Goal: Transaction & Acquisition: Purchase product/service

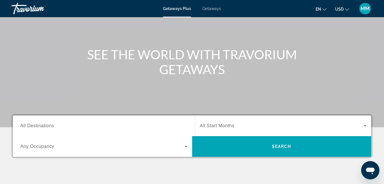
scroll to position [46, 0]
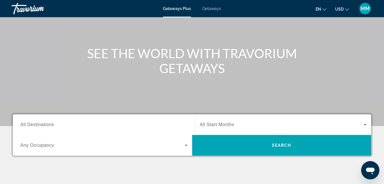
click at [209, 124] on span "All Start Months" at bounding box center [217, 124] width 35 height 5
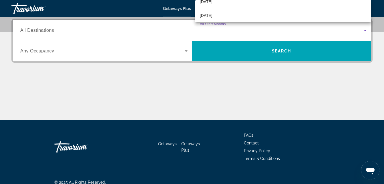
scroll to position [76, 0]
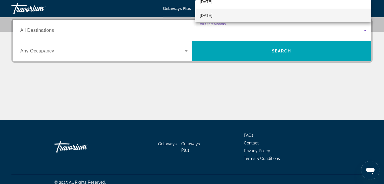
click at [33, 30] on div at bounding box center [192, 92] width 384 height 184
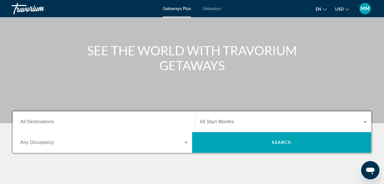
scroll to position [48, 0]
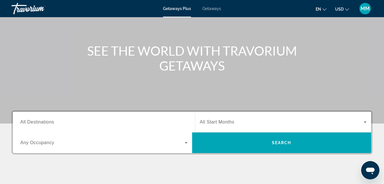
click at [209, 8] on span "Getaways" at bounding box center [212, 8] width 19 height 5
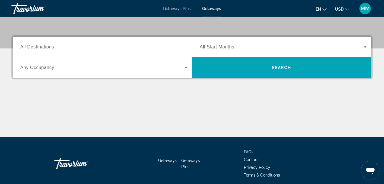
scroll to position [112, 0]
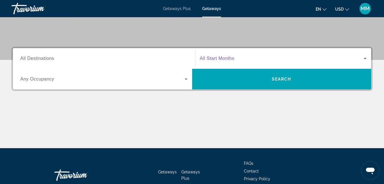
click at [365, 58] on icon "Search widget" at bounding box center [365, 58] width 3 height 1
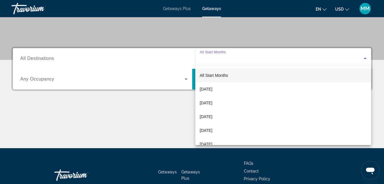
click at [365, 58] on div at bounding box center [192, 92] width 384 height 184
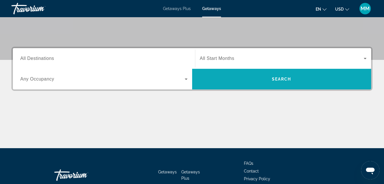
scroll to position [140, 0]
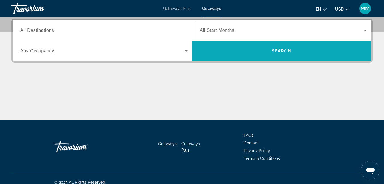
click at [365, 57] on span "Search" at bounding box center [281, 51] width 179 height 14
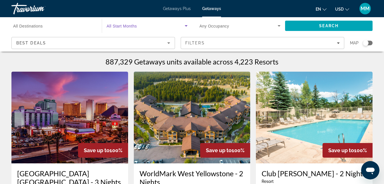
click at [186, 26] on icon "Search widget" at bounding box center [186, 25] width 7 height 7
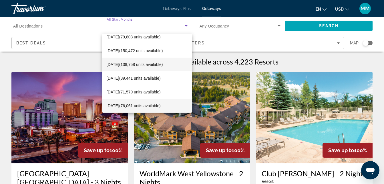
scroll to position [33, 0]
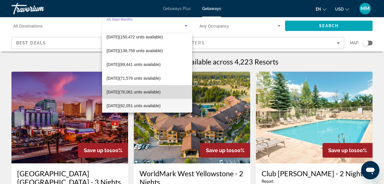
click at [150, 90] on span "March 2026 (76,061 units available)" at bounding box center [134, 91] width 54 height 7
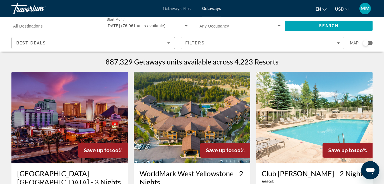
click at [27, 24] on span "All Destinations" at bounding box center [28, 26] width 30 height 5
click at [27, 24] on input "Destination All Destinations" at bounding box center [53, 26] width 81 height 7
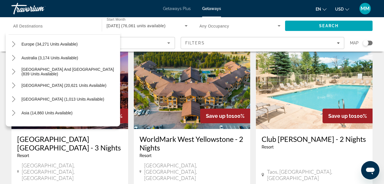
scroll to position [78, 0]
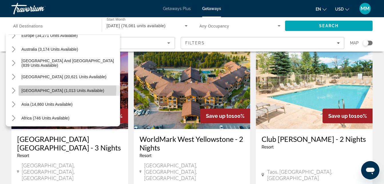
click at [67, 89] on span "Central America (1,013 units available)" at bounding box center [62, 90] width 83 height 5
type input "**********"
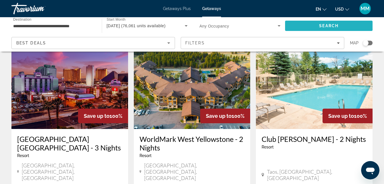
click at [317, 24] on span "Search" at bounding box center [329, 26] width 88 height 14
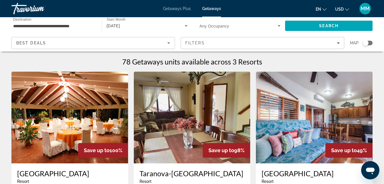
click at [21, 21] on span "Destination" at bounding box center [22, 19] width 18 height 4
click at [21, 23] on input "**********" at bounding box center [53, 26] width 81 height 7
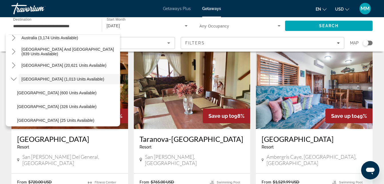
scroll to position [148, 0]
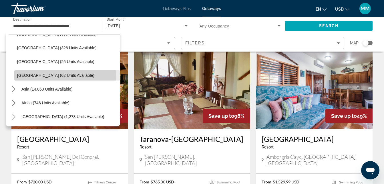
click at [48, 74] on span "Panama (62 units available)" at bounding box center [55, 75] width 77 height 5
type input "**********"
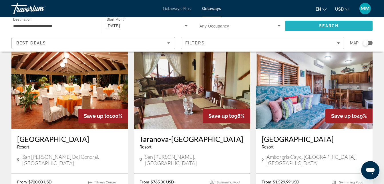
click at [311, 26] on span "Search" at bounding box center [329, 26] width 88 height 14
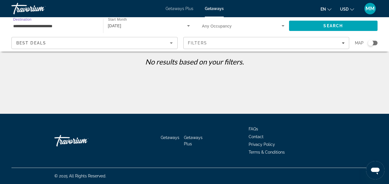
click at [22, 24] on input "**********" at bounding box center [54, 26] width 82 height 7
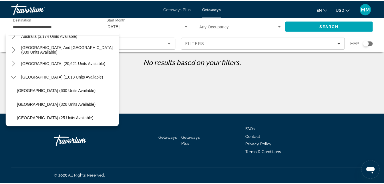
scroll to position [70, 0]
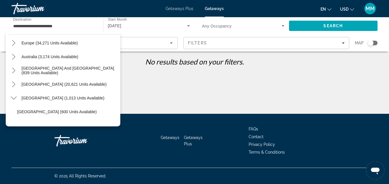
click at [181, 9] on span "Getaways Plus" at bounding box center [179, 8] width 28 height 5
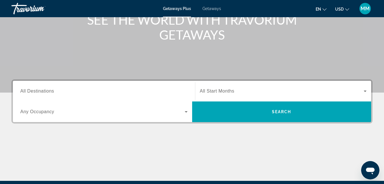
scroll to position [80, 0]
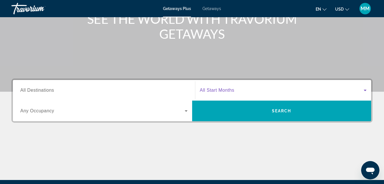
click at [365, 90] on icon "Search widget" at bounding box center [365, 90] width 3 height 1
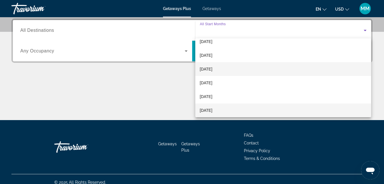
scroll to position [33, 0]
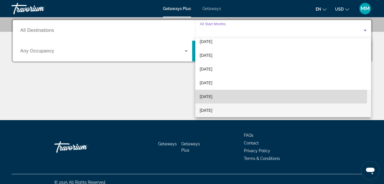
click at [211, 96] on span "March 2026" at bounding box center [206, 96] width 13 height 7
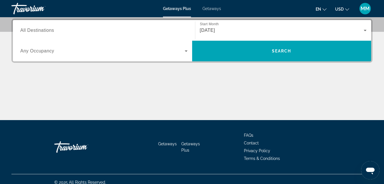
click at [47, 29] on span "All Destinations" at bounding box center [37, 30] width 34 height 5
click at [47, 29] on input "Destination All Destinations" at bounding box center [103, 30] width 167 height 7
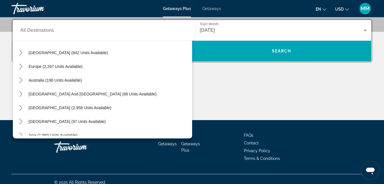
scroll to position [78, 0]
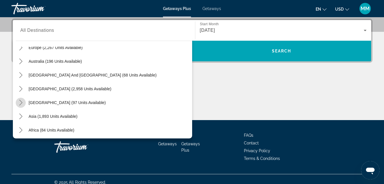
click at [21, 101] on icon "Toggle Central America (97 units available) submenu" at bounding box center [21, 103] width 6 height 6
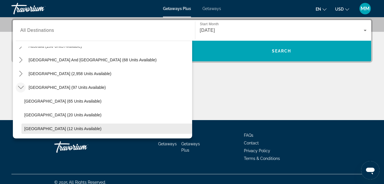
click at [34, 127] on span "Panama (12 units available)" at bounding box center [62, 128] width 77 height 5
type input "**********"
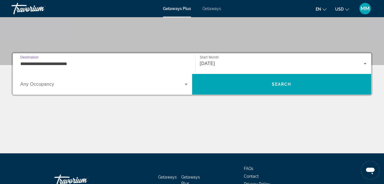
scroll to position [106, 0]
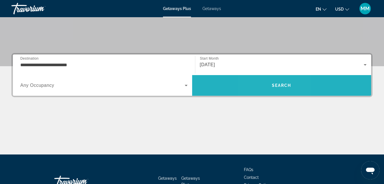
click at [269, 85] on span "Search" at bounding box center [281, 85] width 179 height 14
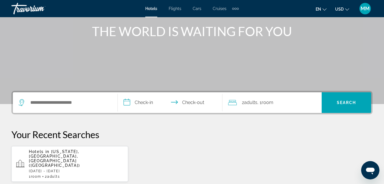
scroll to position [69, 0]
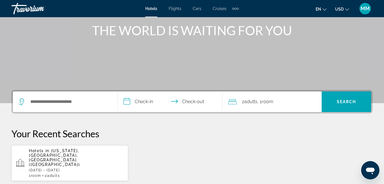
click at [23, 100] on icon "Search widget" at bounding box center [22, 101] width 7 height 7
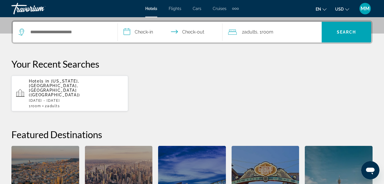
scroll to position [140, 0]
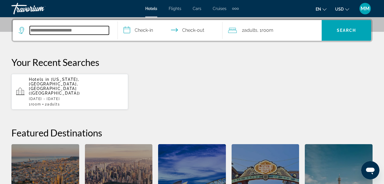
click at [51, 30] on input "Search hotel destination" at bounding box center [69, 30] width 79 height 9
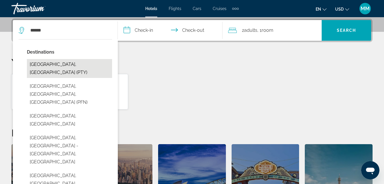
click at [60, 66] on button "[GEOGRAPHIC_DATA], [GEOGRAPHIC_DATA] (PTY)" at bounding box center [69, 68] width 85 height 19
type input "**********"
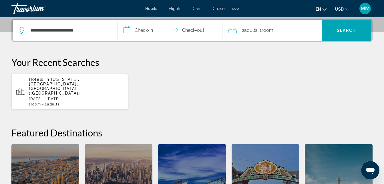
click at [127, 29] on input "**********" at bounding box center [171, 31] width 107 height 22
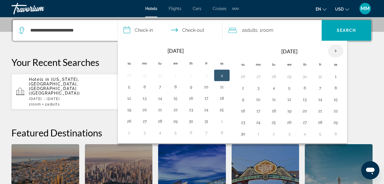
click at [336, 50] on th "Next month" at bounding box center [335, 51] width 15 height 13
click at [320, 121] on button "27" at bounding box center [320, 122] width 9 height 8
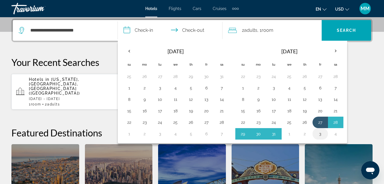
click at [320, 133] on button "3" at bounding box center [320, 134] width 9 height 8
type input "**********"
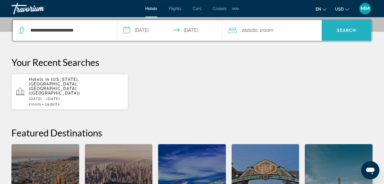
click at [347, 31] on span "Search" at bounding box center [346, 30] width 19 height 5
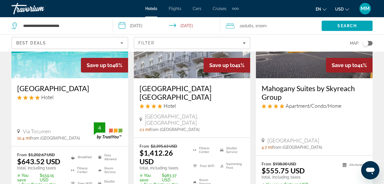
scroll to position [355, 0]
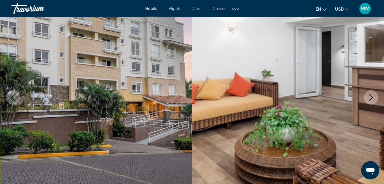
scroll to position [57, 0]
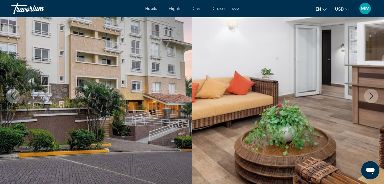
click at [372, 94] on icon "Next image" at bounding box center [371, 95] width 7 height 7
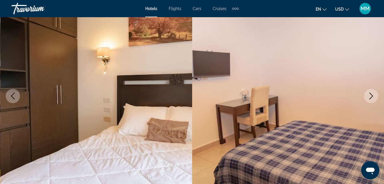
click at [372, 94] on icon "Next image" at bounding box center [371, 95] width 7 height 7
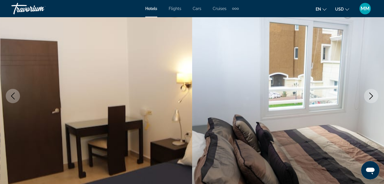
click at [372, 94] on icon "Next image" at bounding box center [371, 95] width 7 height 7
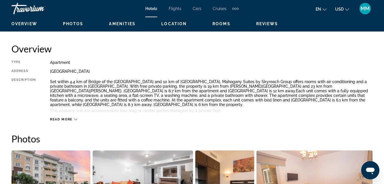
scroll to position [263, 0]
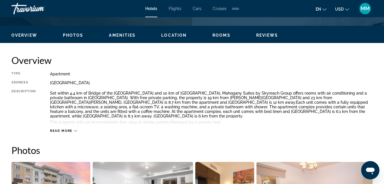
click at [66, 131] on span "Read more" at bounding box center [61, 131] width 23 height 4
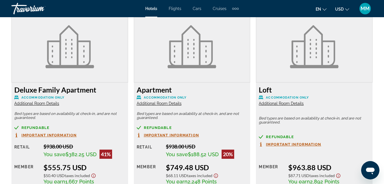
scroll to position [904, 0]
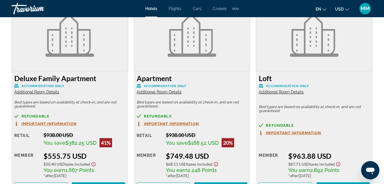
click at [36, 92] on span "Additional Room Details" at bounding box center [36, 92] width 45 height 5
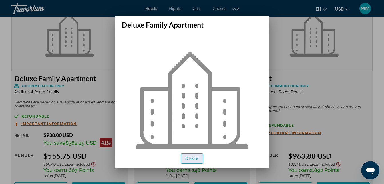
click at [189, 158] on span "Close" at bounding box center [192, 158] width 14 height 5
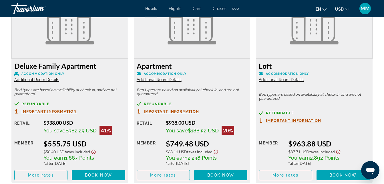
scroll to position [916, 0]
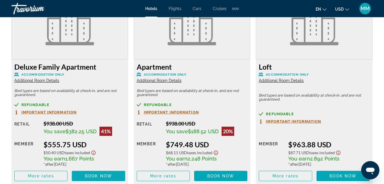
click at [101, 174] on span "Book now" at bounding box center [98, 175] width 27 height 5
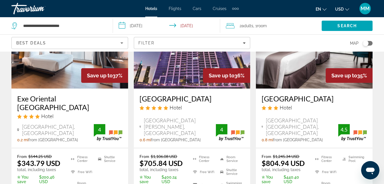
scroll to position [572, 0]
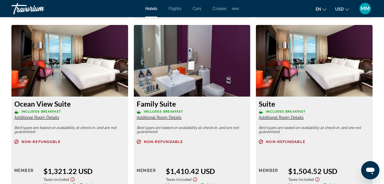
scroll to position [1889, 0]
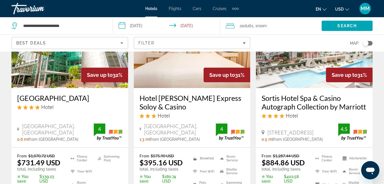
scroll to position [801, 0]
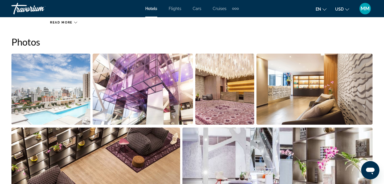
scroll to position [378, 0]
click at [55, 96] on img "Open full-screen image slider" at bounding box center [50, 89] width 79 height 71
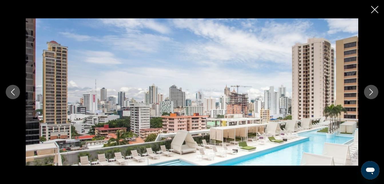
click at [371, 92] on icon "Next image" at bounding box center [371, 91] width 7 height 7
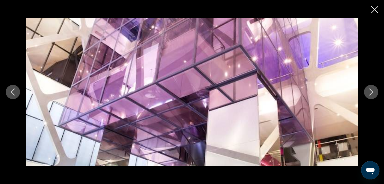
click at [371, 92] on icon "Next image" at bounding box center [371, 91] width 7 height 7
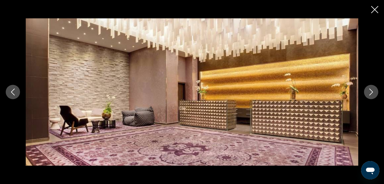
click at [371, 92] on icon "Next image" at bounding box center [371, 91] width 7 height 7
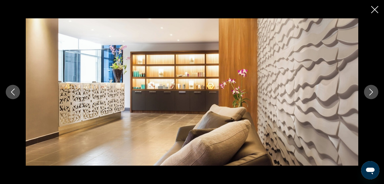
click at [371, 92] on icon "Next image" at bounding box center [371, 91] width 7 height 7
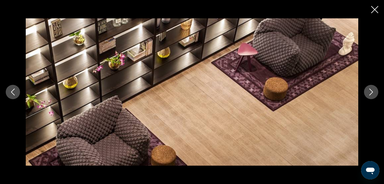
click at [371, 92] on icon "Next image" at bounding box center [371, 91] width 7 height 7
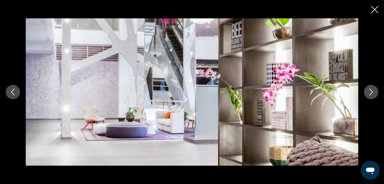
click at [371, 92] on icon "Next image" at bounding box center [371, 91] width 7 height 7
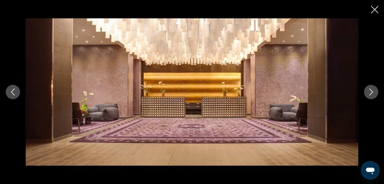
click at [371, 92] on icon "Next image" at bounding box center [371, 91] width 7 height 7
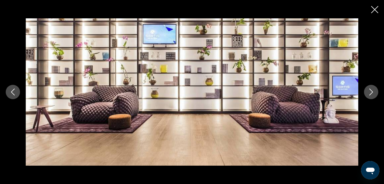
click at [371, 92] on icon "Next image" at bounding box center [371, 91] width 7 height 7
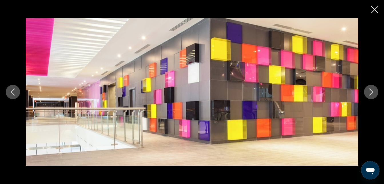
click at [371, 92] on icon "Next image" at bounding box center [371, 91] width 7 height 7
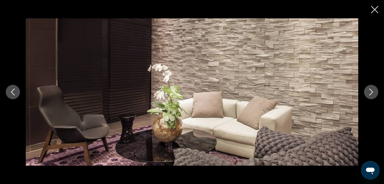
click at [371, 92] on icon "Next image" at bounding box center [371, 91] width 7 height 7
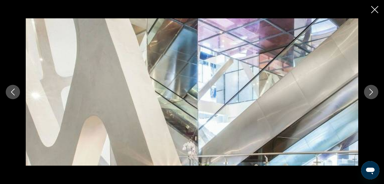
click at [371, 92] on icon "Next image" at bounding box center [371, 91] width 7 height 7
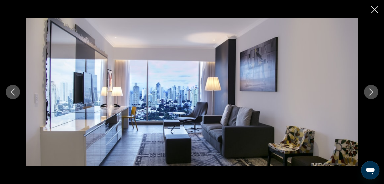
click at [371, 92] on icon "Next image" at bounding box center [371, 91] width 7 height 7
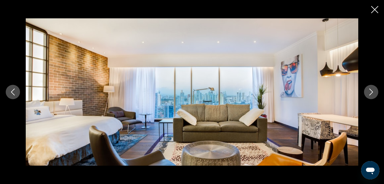
click at [371, 92] on icon "Next image" at bounding box center [371, 91] width 7 height 7
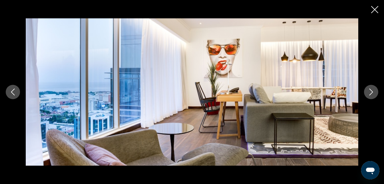
click at [371, 92] on icon "Next image" at bounding box center [371, 91] width 7 height 7
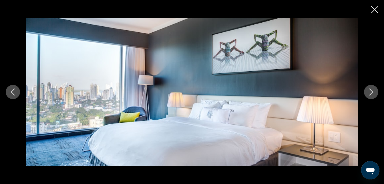
click at [371, 92] on icon "Next image" at bounding box center [371, 91] width 7 height 7
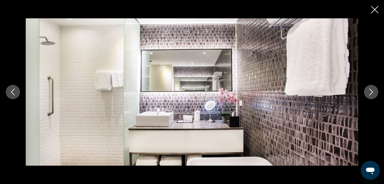
click at [371, 92] on icon "Next image" at bounding box center [371, 91] width 7 height 7
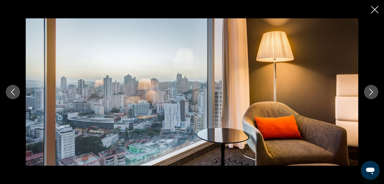
click at [371, 92] on icon "Next image" at bounding box center [371, 91] width 7 height 7
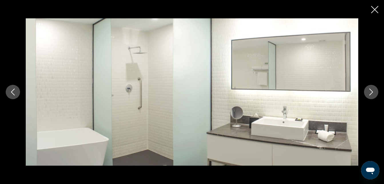
click at [371, 92] on icon "Next image" at bounding box center [371, 91] width 7 height 7
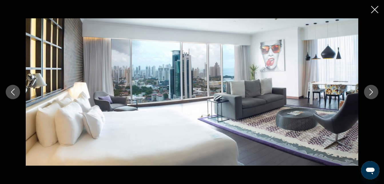
click at [371, 92] on icon "Next image" at bounding box center [371, 91] width 7 height 7
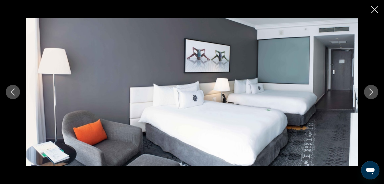
click at [371, 92] on icon "Next image" at bounding box center [371, 91] width 7 height 7
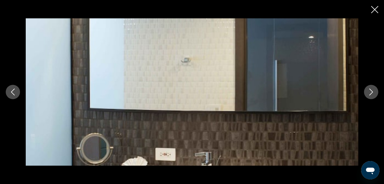
click at [371, 92] on icon "Next image" at bounding box center [371, 91] width 7 height 7
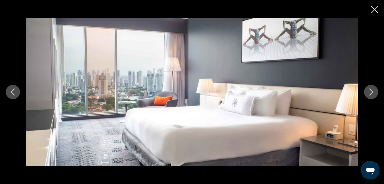
click at [371, 92] on icon "Next image" at bounding box center [371, 91] width 7 height 7
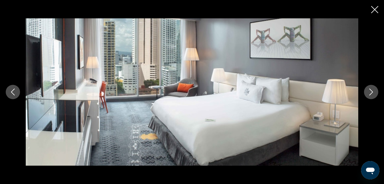
click at [371, 92] on icon "Next image" at bounding box center [371, 91] width 7 height 7
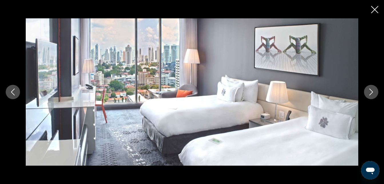
click at [371, 92] on icon "Next image" at bounding box center [371, 91] width 7 height 7
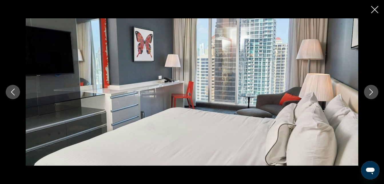
click at [371, 92] on icon "Next image" at bounding box center [371, 91] width 7 height 7
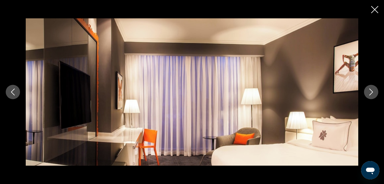
click at [371, 92] on icon "Next image" at bounding box center [371, 91] width 7 height 7
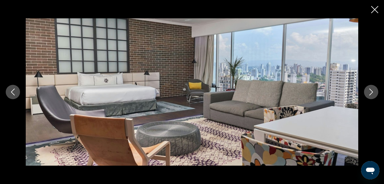
click at [371, 92] on icon "Next image" at bounding box center [371, 91] width 7 height 7
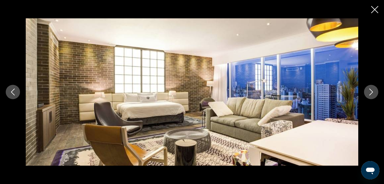
click at [371, 92] on icon "Next image" at bounding box center [371, 91] width 7 height 7
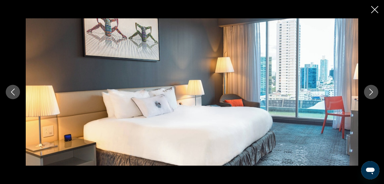
click at [371, 92] on icon "Next image" at bounding box center [371, 91] width 7 height 7
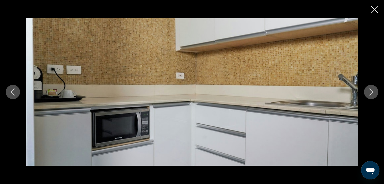
click at [371, 92] on icon "Next image" at bounding box center [371, 91] width 7 height 7
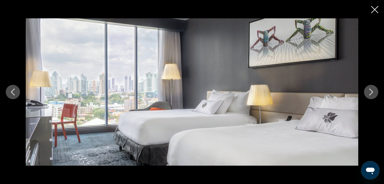
click at [371, 92] on icon "Next image" at bounding box center [371, 91] width 7 height 7
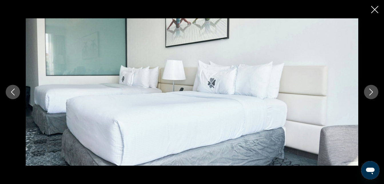
click at [371, 92] on icon "Next image" at bounding box center [371, 91] width 7 height 7
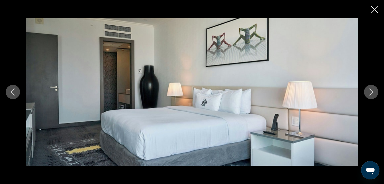
click at [371, 92] on icon "Next image" at bounding box center [371, 91] width 7 height 7
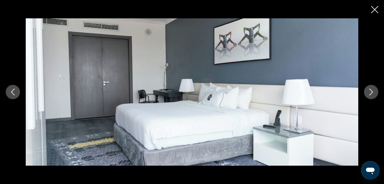
click at [371, 92] on icon "Next image" at bounding box center [371, 91] width 7 height 7
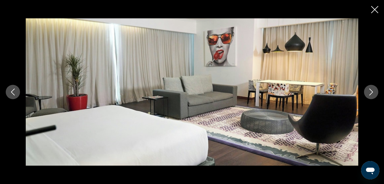
click at [371, 92] on icon "Next image" at bounding box center [371, 91] width 7 height 7
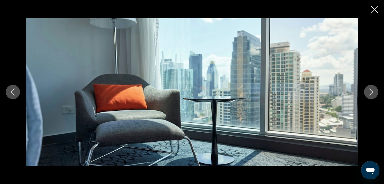
click at [371, 92] on icon "Next image" at bounding box center [371, 91] width 7 height 7
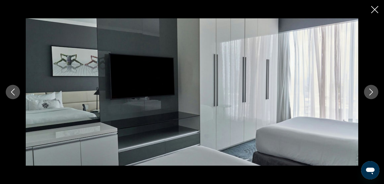
click at [371, 92] on icon "Next image" at bounding box center [371, 91] width 7 height 7
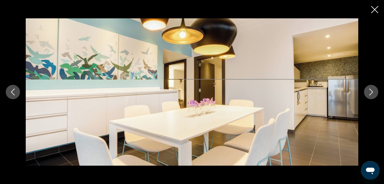
click at [371, 92] on icon "Next image" at bounding box center [371, 91] width 7 height 7
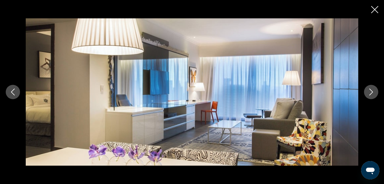
click at [371, 92] on icon "Next image" at bounding box center [371, 91] width 7 height 7
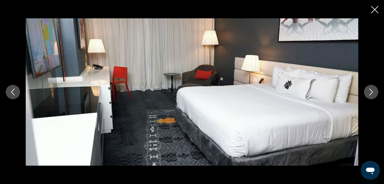
click at [371, 92] on icon "Next image" at bounding box center [371, 91] width 7 height 7
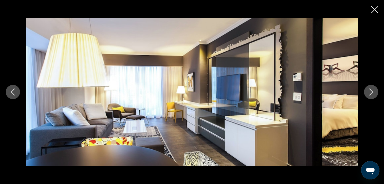
click at [371, 92] on icon "Next image" at bounding box center [371, 91] width 7 height 7
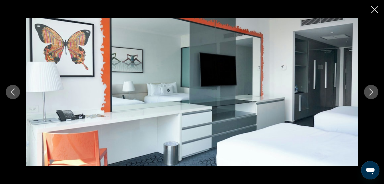
click at [371, 92] on icon "Next image" at bounding box center [371, 91] width 7 height 7
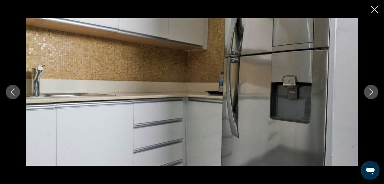
click at [371, 92] on icon "Next image" at bounding box center [371, 91] width 7 height 7
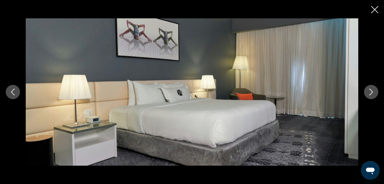
click at [371, 92] on icon "Next image" at bounding box center [371, 91] width 7 height 7
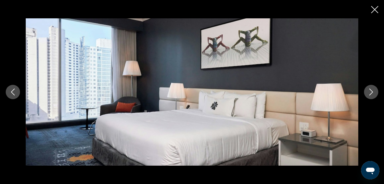
click at [371, 92] on icon "Next image" at bounding box center [371, 91] width 7 height 7
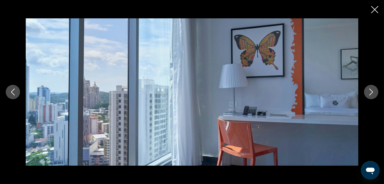
click at [371, 92] on icon "Next image" at bounding box center [371, 91] width 7 height 7
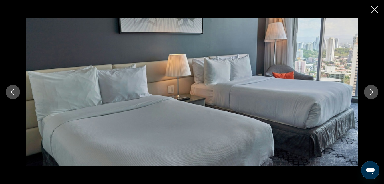
click at [371, 92] on icon "Next image" at bounding box center [371, 91] width 7 height 7
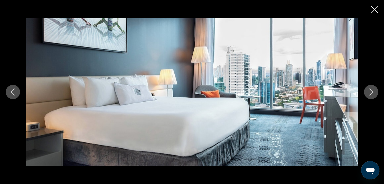
click at [371, 92] on icon "Next image" at bounding box center [371, 91] width 7 height 7
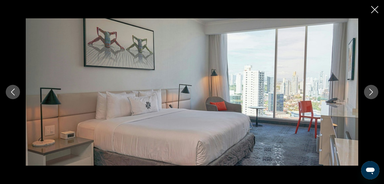
click at [371, 92] on icon "Next image" at bounding box center [371, 91] width 7 height 7
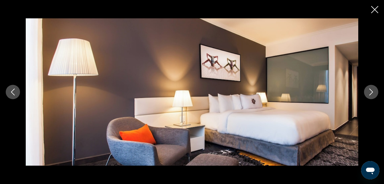
click at [371, 92] on icon "Next image" at bounding box center [371, 91] width 7 height 7
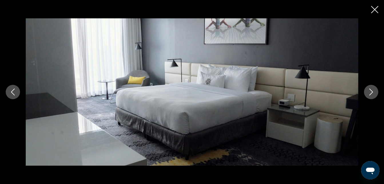
click at [371, 92] on icon "Next image" at bounding box center [371, 91] width 7 height 7
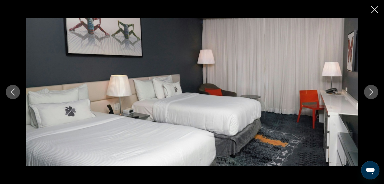
click at [371, 92] on icon "Next image" at bounding box center [371, 91] width 7 height 7
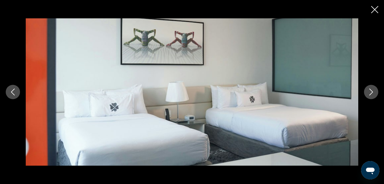
click at [375, 9] on icon "Close slideshow" at bounding box center [374, 9] width 7 height 7
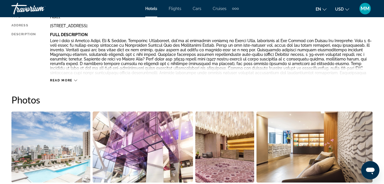
scroll to position [316, 0]
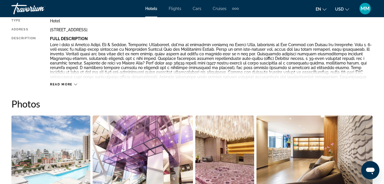
click at [59, 84] on span "Read more" at bounding box center [61, 84] width 23 height 4
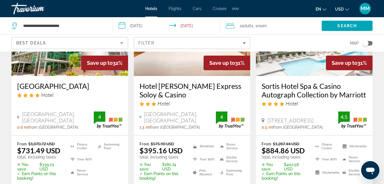
scroll to position [824, 0]
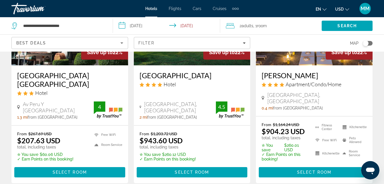
scroll to position [801, 0]
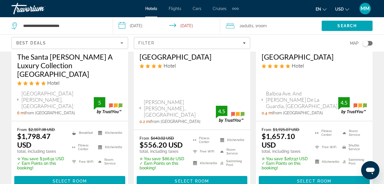
scroll to position [836, 0]
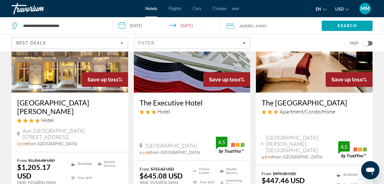
scroll to position [767, 0]
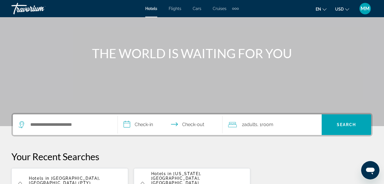
scroll to position [61, 0]
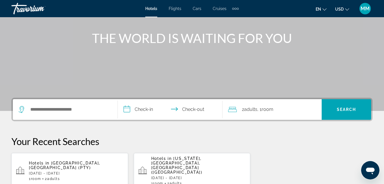
click at [68, 177] on div "1 Room rooms 2 Adult Adults" at bounding box center [76, 179] width 95 height 4
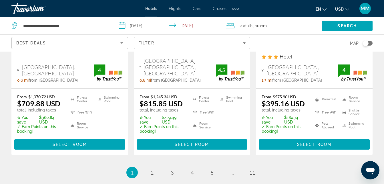
scroll to position [890, 0]
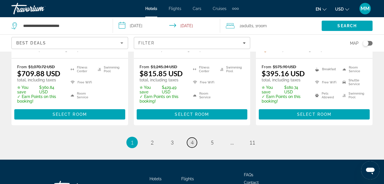
click at [190, 137] on link "page 4" at bounding box center [192, 142] width 10 height 10
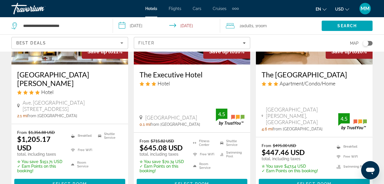
scroll to position [836, 0]
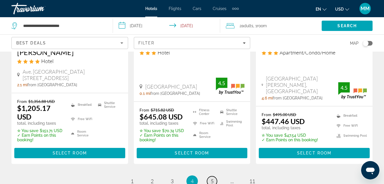
click at [212, 178] on span "5" at bounding box center [212, 181] width 3 height 6
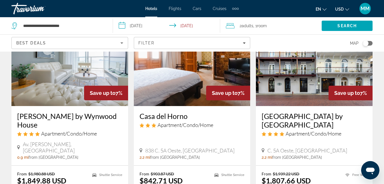
scroll to position [756, 0]
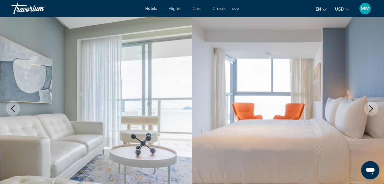
scroll to position [46, 0]
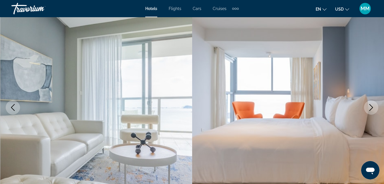
click at [373, 108] on icon "Next image" at bounding box center [371, 107] width 7 height 7
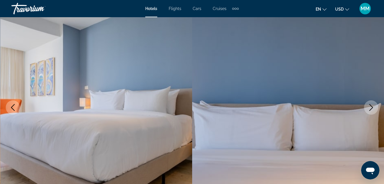
click at [373, 108] on icon "Next image" at bounding box center [371, 107] width 7 height 7
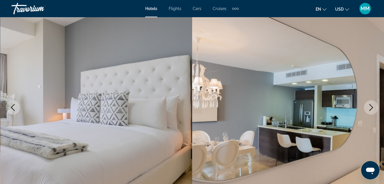
click at [373, 108] on icon "Next image" at bounding box center [371, 107] width 7 height 7
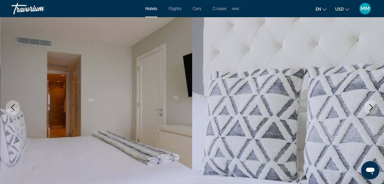
click at [373, 108] on icon "Next image" at bounding box center [371, 107] width 7 height 7
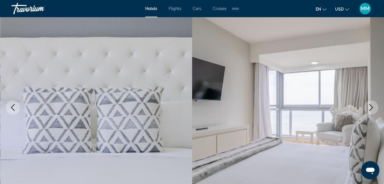
click at [373, 108] on icon "Next image" at bounding box center [371, 107] width 7 height 7
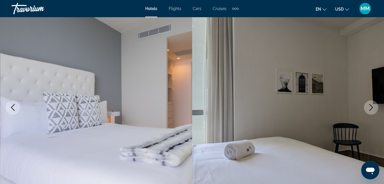
click at [373, 108] on icon "Next image" at bounding box center [371, 107] width 7 height 7
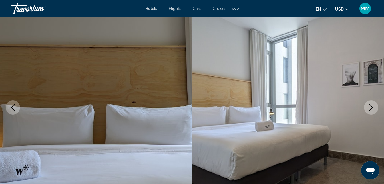
click at [373, 108] on icon "Next image" at bounding box center [371, 107] width 7 height 7
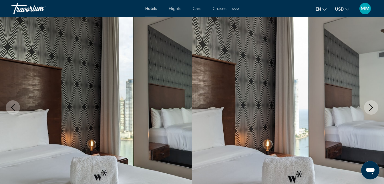
click at [373, 108] on icon "Next image" at bounding box center [371, 107] width 7 height 7
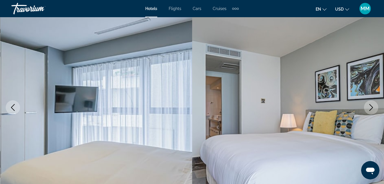
click at [373, 108] on icon "Next image" at bounding box center [371, 107] width 7 height 7
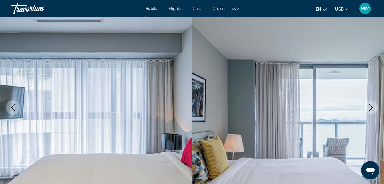
click at [373, 108] on icon "Next image" at bounding box center [371, 107] width 7 height 7
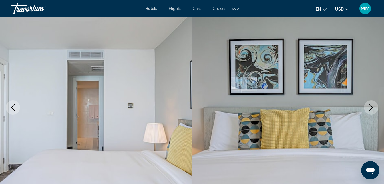
click at [373, 108] on icon "Next image" at bounding box center [371, 107] width 7 height 7
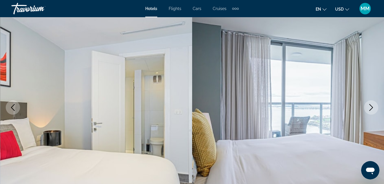
click at [373, 108] on icon "Next image" at bounding box center [371, 107] width 7 height 7
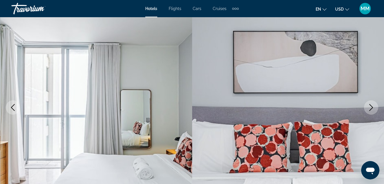
click at [373, 108] on icon "Next image" at bounding box center [371, 107] width 7 height 7
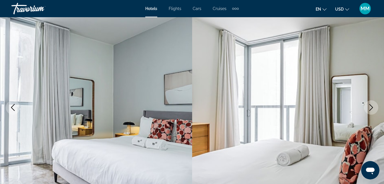
click at [373, 108] on icon "Next image" at bounding box center [371, 107] width 7 height 7
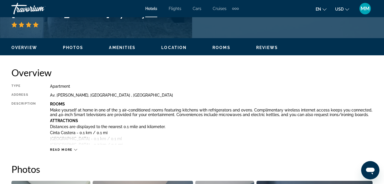
scroll to position [252, 0]
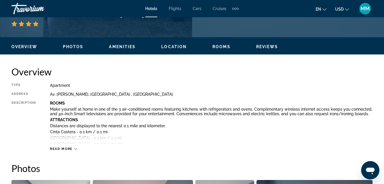
click at [60, 148] on span "Read more" at bounding box center [61, 149] width 23 height 4
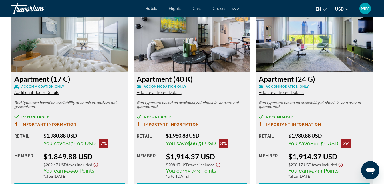
scroll to position [1110, 0]
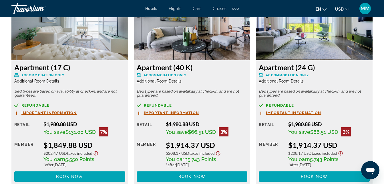
click at [35, 81] on span "Additional Room Details" at bounding box center [36, 81] width 45 height 5
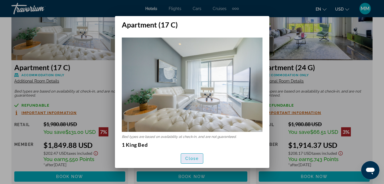
click at [192, 158] on span "Close" at bounding box center [192, 158] width 14 height 5
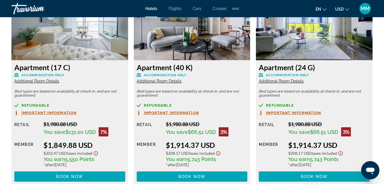
scroll to position [1110, 0]
click at [157, 82] on span "Additional Room Details" at bounding box center [159, 81] width 45 height 5
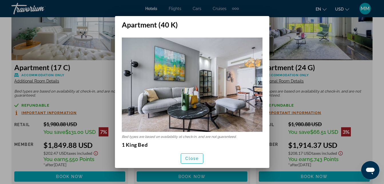
click at [195, 158] on span "Close" at bounding box center [192, 158] width 14 height 5
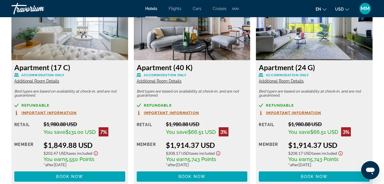
scroll to position [1110, 0]
click at [283, 81] on span "Additional Room Details" at bounding box center [281, 81] width 45 height 5
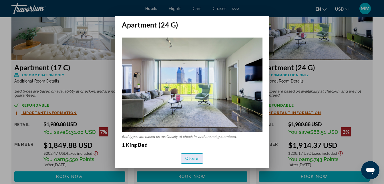
click at [196, 158] on span "Close" at bounding box center [192, 158] width 14 height 5
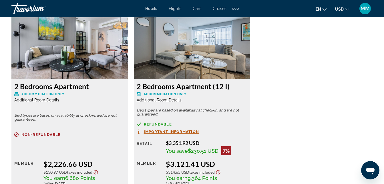
scroll to position [1294, 0]
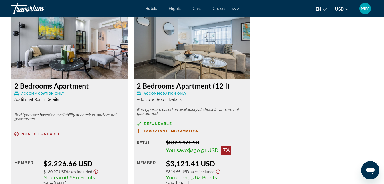
click at [39, 100] on span "Additional Room Details" at bounding box center [36, 99] width 45 height 5
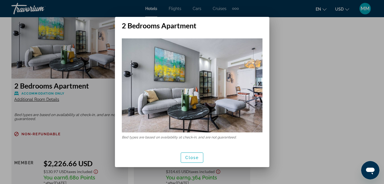
scroll to position [0, 0]
click at [192, 159] on span "Close" at bounding box center [192, 157] width 14 height 5
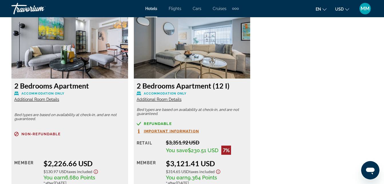
scroll to position [1294, 0]
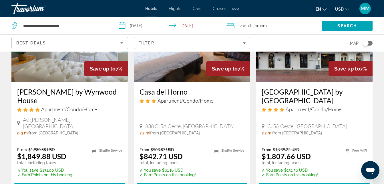
scroll to position [854, 0]
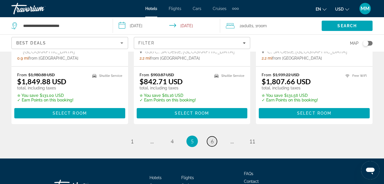
click at [212, 138] on span "6" at bounding box center [212, 141] width 3 height 6
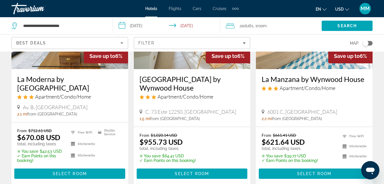
scroll to position [538, 0]
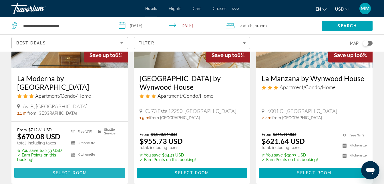
click at [81, 170] on span "Select Room" at bounding box center [70, 172] width 34 height 5
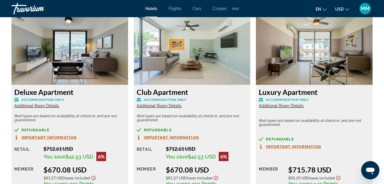
scroll to position [881, 0]
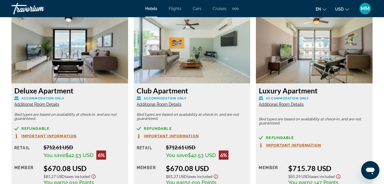
click at [30, 104] on span "Additional Room Details" at bounding box center [36, 104] width 45 height 5
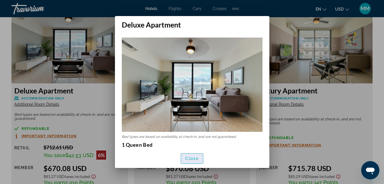
click at [188, 157] on span "Close" at bounding box center [192, 158] width 14 height 5
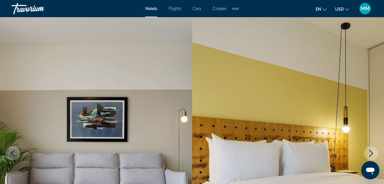
scroll to position [881, 0]
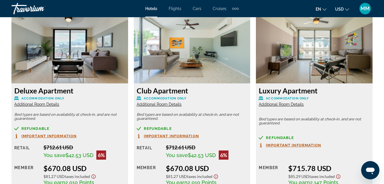
click at [157, 104] on span "Additional Room Details" at bounding box center [159, 104] width 45 height 5
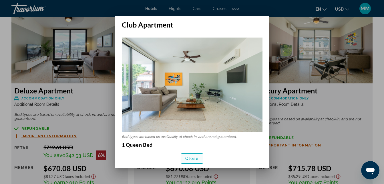
click at [195, 158] on span "Close" at bounding box center [192, 158] width 14 height 5
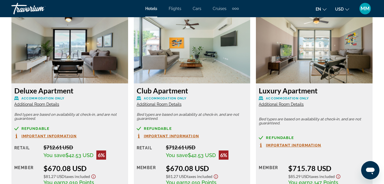
scroll to position [881, 0]
click at [282, 104] on span "Additional Room Details" at bounding box center [281, 104] width 45 height 5
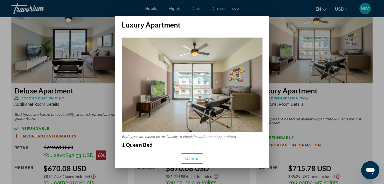
scroll to position [0, 0]
click at [197, 157] on span "Close" at bounding box center [192, 158] width 14 height 5
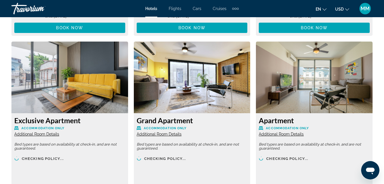
scroll to position [1065, 0]
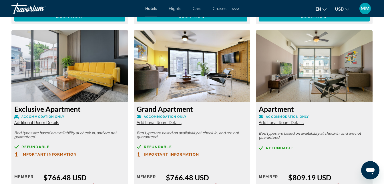
click at [39, 123] on span "Additional Room Details" at bounding box center [36, 122] width 45 height 5
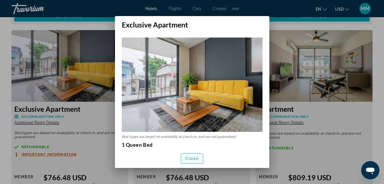
click at [189, 158] on span "Close" at bounding box center [192, 158] width 14 height 5
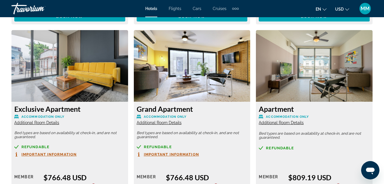
scroll to position [1065, 0]
click at [156, 122] on span "Additional Room Details" at bounding box center [159, 122] width 45 height 5
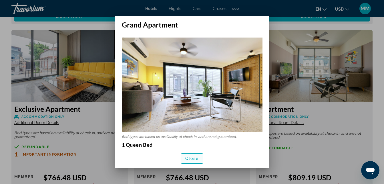
click at [195, 158] on span "Close" at bounding box center [192, 158] width 14 height 5
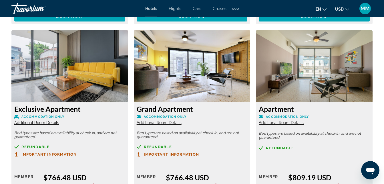
scroll to position [1065, 0]
click at [277, 123] on span "Additional Room Details" at bounding box center [281, 122] width 45 height 5
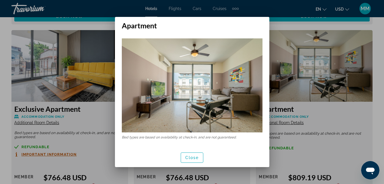
scroll to position [0, 0]
click at [197, 157] on span "Close" at bounding box center [192, 157] width 14 height 5
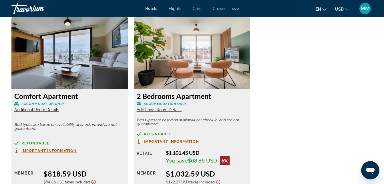
scroll to position [1271, 0]
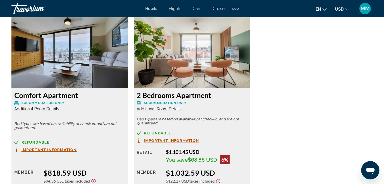
click at [160, 109] on span "Additional Room Details" at bounding box center [159, 108] width 45 height 5
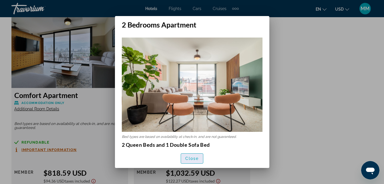
click at [195, 155] on span "button" at bounding box center [192, 158] width 22 height 14
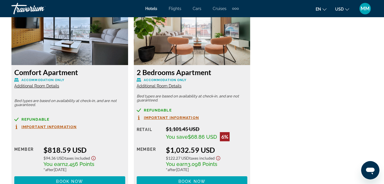
scroll to position [1305, 0]
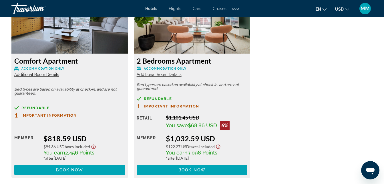
click at [189, 34] on img "Main content" at bounding box center [192, 18] width 117 height 72
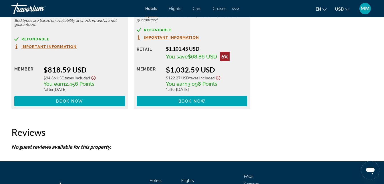
scroll to position [1362, 0]
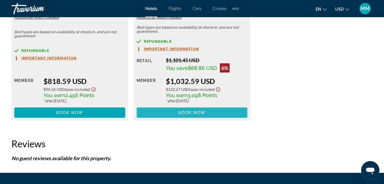
click at [192, 112] on span "Book now" at bounding box center [192, 112] width 27 height 5
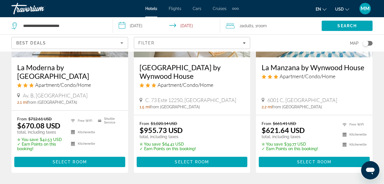
scroll to position [549, 0]
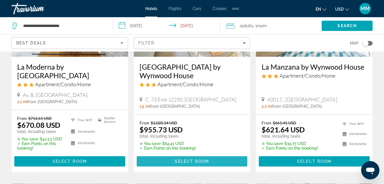
click at [187, 159] on span "Select Room" at bounding box center [192, 161] width 34 height 5
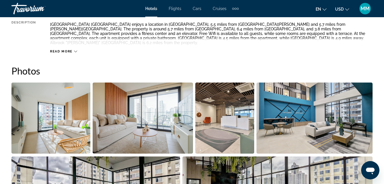
scroll to position [343, 0]
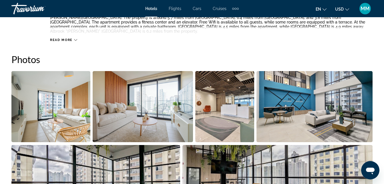
click at [67, 121] on img "Open full-screen image slider" at bounding box center [50, 106] width 79 height 71
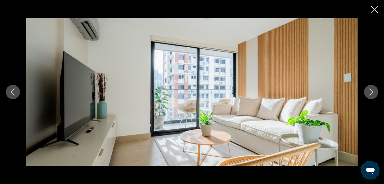
click at [372, 91] on icon "Next image" at bounding box center [372, 91] width 4 height 7
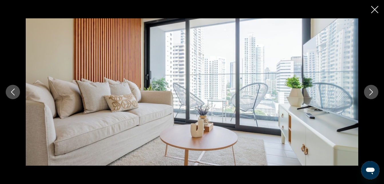
click at [372, 91] on icon "Next image" at bounding box center [372, 91] width 4 height 7
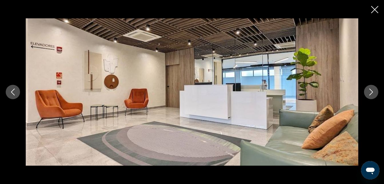
click at [372, 91] on icon "Next image" at bounding box center [372, 91] width 4 height 7
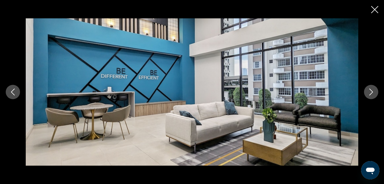
click at [372, 91] on icon "Next image" at bounding box center [372, 91] width 4 height 7
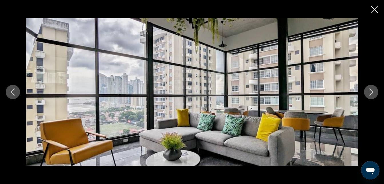
click at [372, 91] on icon "Next image" at bounding box center [372, 91] width 4 height 7
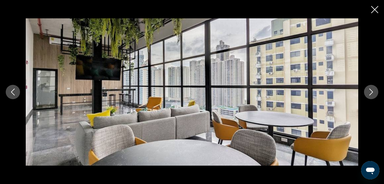
click at [372, 91] on icon "Next image" at bounding box center [372, 91] width 4 height 7
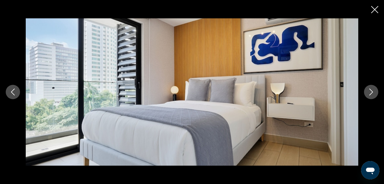
click at [372, 91] on icon "Next image" at bounding box center [372, 91] width 4 height 7
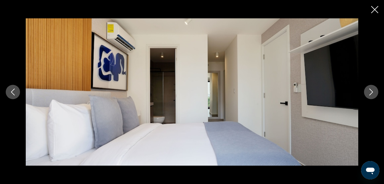
click at [372, 91] on icon "Next image" at bounding box center [372, 91] width 4 height 7
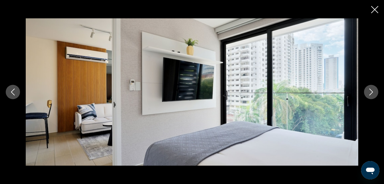
click at [372, 91] on icon "Next image" at bounding box center [372, 91] width 4 height 7
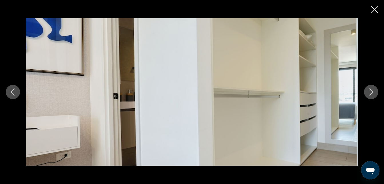
click at [372, 91] on icon "Next image" at bounding box center [372, 91] width 4 height 7
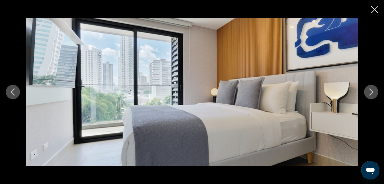
click at [372, 91] on icon "Next image" at bounding box center [372, 91] width 4 height 7
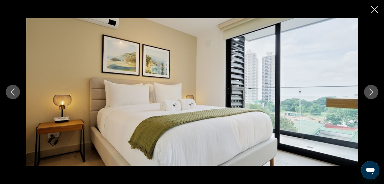
click at [372, 91] on icon "Next image" at bounding box center [372, 91] width 4 height 7
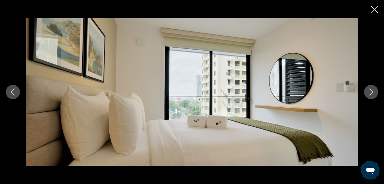
click at [372, 91] on icon "Next image" at bounding box center [372, 91] width 4 height 7
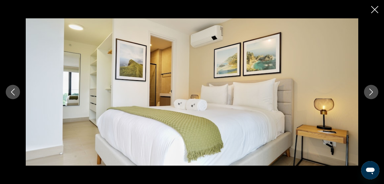
click at [372, 91] on icon "Next image" at bounding box center [372, 91] width 4 height 7
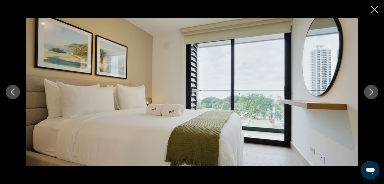
click at [372, 91] on icon "Next image" at bounding box center [372, 91] width 4 height 7
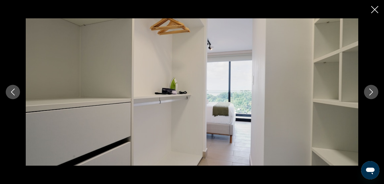
click at [372, 91] on icon "Next image" at bounding box center [372, 91] width 4 height 7
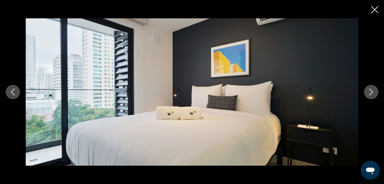
click at [372, 91] on icon "Next image" at bounding box center [372, 91] width 4 height 7
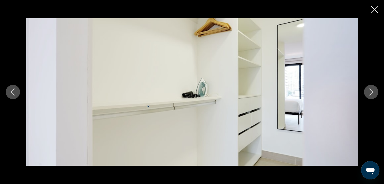
click at [372, 91] on icon "Next image" at bounding box center [372, 91] width 4 height 7
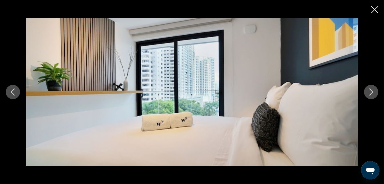
click at [372, 91] on icon "Next image" at bounding box center [372, 91] width 4 height 7
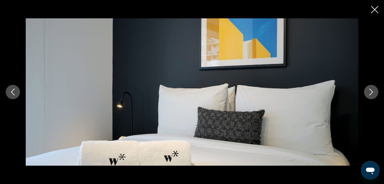
click at [372, 91] on icon "Next image" at bounding box center [372, 91] width 4 height 7
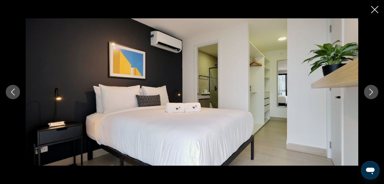
click at [372, 91] on icon "Next image" at bounding box center [372, 91] width 4 height 7
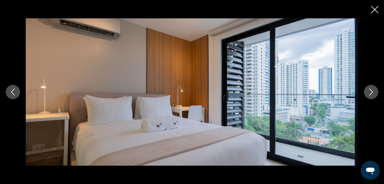
click at [372, 91] on icon "Next image" at bounding box center [372, 91] width 4 height 7
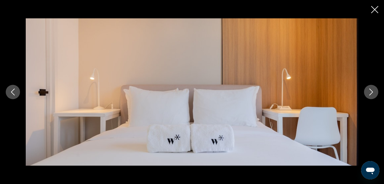
click at [372, 91] on icon "Next image" at bounding box center [372, 91] width 4 height 7
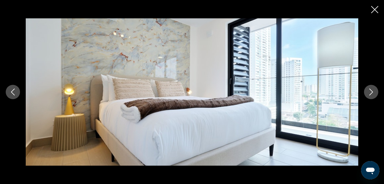
click at [372, 91] on icon "Next image" at bounding box center [372, 91] width 4 height 7
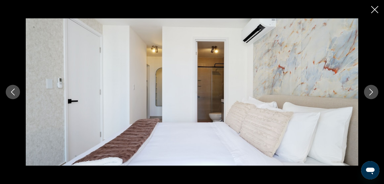
click at [372, 91] on icon "Next image" at bounding box center [372, 91] width 4 height 7
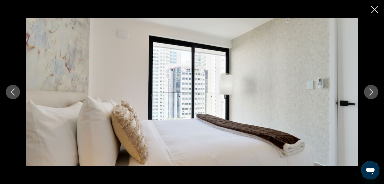
click at [376, 9] on icon "Close slideshow" at bounding box center [374, 9] width 7 height 7
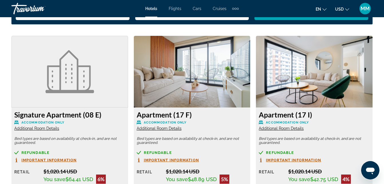
scroll to position [836, 0]
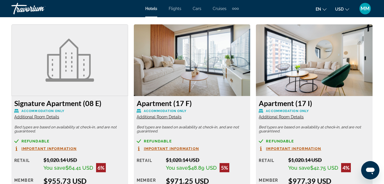
click at [158, 118] on span "Additional Room Details" at bounding box center [159, 116] width 45 height 5
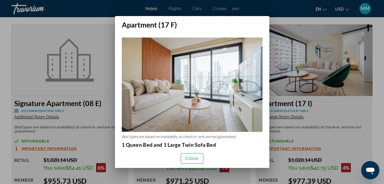
scroll to position [0, 0]
click at [191, 158] on span "Close" at bounding box center [192, 158] width 14 height 5
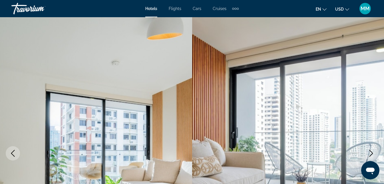
scroll to position [836, 0]
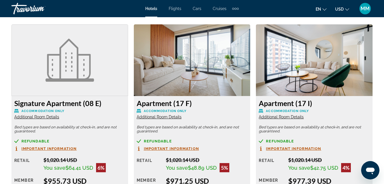
click at [283, 117] on span "Additional Room Details" at bounding box center [281, 116] width 45 height 5
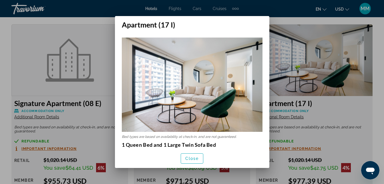
scroll to position [0, 0]
click at [195, 158] on span "Close" at bounding box center [192, 158] width 14 height 5
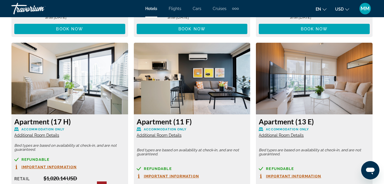
scroll to position [1030, 0]
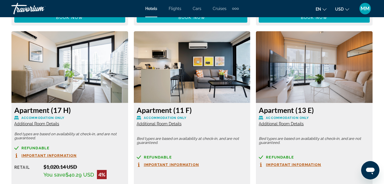
click at [38, 124] on span "Additional Room Details" at bounding box center [36, 123] width 45 height 5
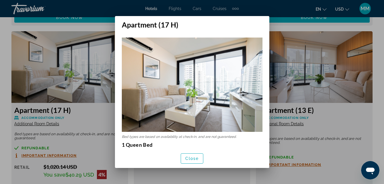
scroll to position [0, 0]
click at [193, 157] on span "Close" at bounding box center [192, 158] width 14 height 5
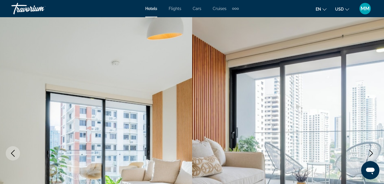
scroll to position [1030, 0]
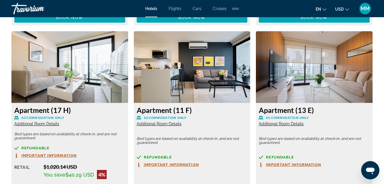
click at [161, 124] on span "Additional Room Details" at bounding box center [159, 123] width 45 height 5
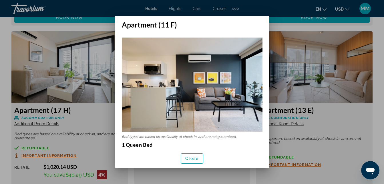
scroll to position [0, 0]
click at [195, 157] on span "Close" at bounding box center [192, 158] width 14 height 5
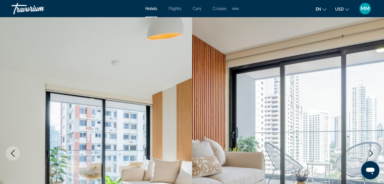
scroll to position [1030, 0]
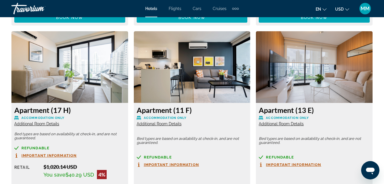
click at [279, 125] on span "Additional Room Details" at bounding box center [281, 123] width 45 height 5
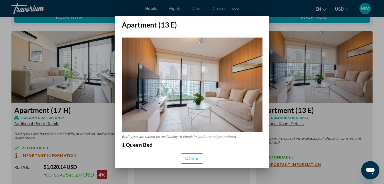
scroll to position [0, 0]
click at [194, 156] on span "Close" at bounding box center [192, 158] width 14 height 5
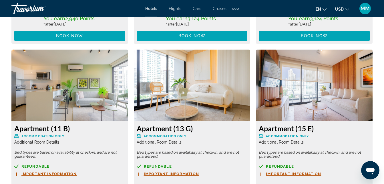
scroll to position [1225, 0]
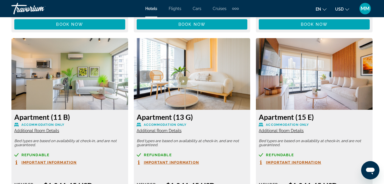
click at [33, 132] on span "Additional Room Details" at bounding box center [36, 130] width 45 height 5
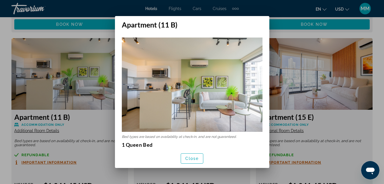
scroll to position [0, 0]
click at [186, 157] on span "Close" at bounding box center [192, 158] width 14 height 5
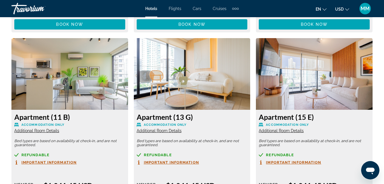
scroll to position [1225, 0]
click at [160, 130] on span "Additional Room Details" at bounding box center [159, 130] width 45 height 5
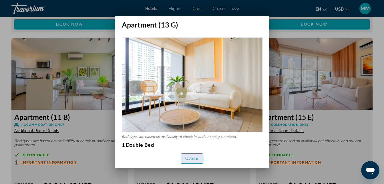
click at [191, 156] on span "Close" at bounding box center [192, 158] width 14 height 5
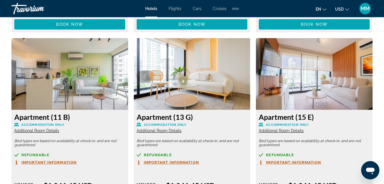
click at [281, 131] on span "Additional Room Details" at bounding box center [281, 130] width 45 height 5
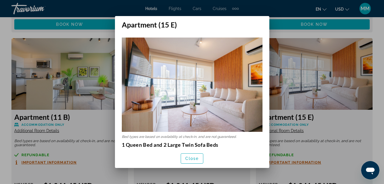
scroll to position [0, 0]
click at [188, 160] on span "Close" at bounding box center [192, 158] width 14 height 5
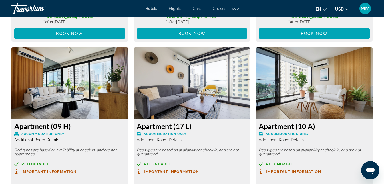
scroll to position [1420, 0]
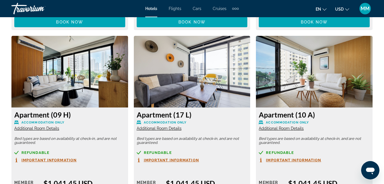
click at [30, 128] on span "Additional Room Details" at bounding box center [36, 128] width 45 height 5
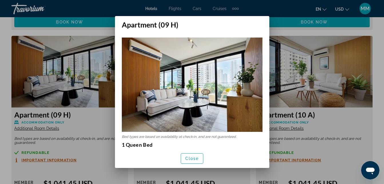
scroll to position [0, 0]
click at [192, 157] on span "Close" at bounding box center [192, 158] width 14 height 5
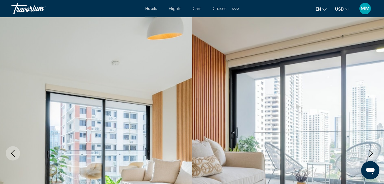
scroll to position [1420, 0]
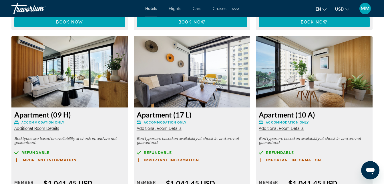
click at [160, 129] on span "Additional Room Details" at bounding box center [159, 128] width 45 height 5
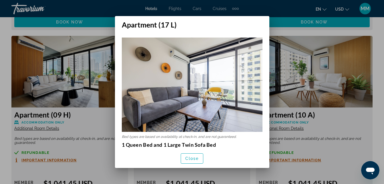
scroll to position [0, 0]
click at [189, 157] on span "Close" at bounding box center [192, 158] width 14 height 5
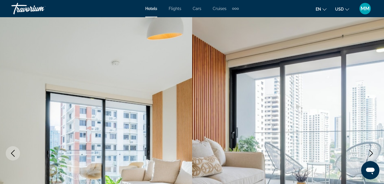
scroll to position [1420, 0]
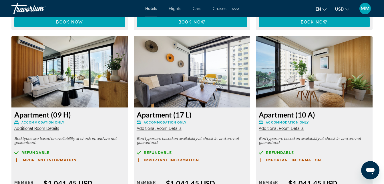
click at [275, 128] on span "Additional Room Details" at bounding box center [281, 128] width 45 height 5
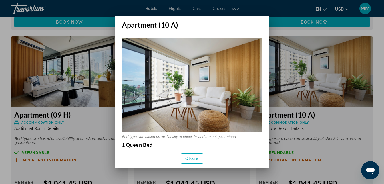
scroll to position [0, 0]
click at [191, 158] on span "Close" at bounding box center [192, 158] width 14 height 5
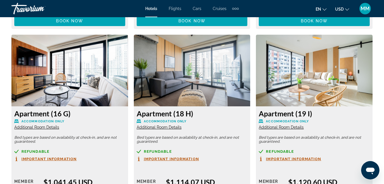
scroll to position [1614, 0]
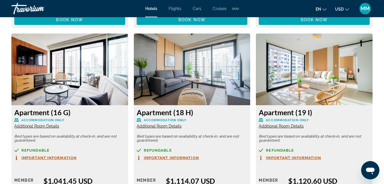
click at [39, 126] on span "Additional Room Details" at bounding box center [36, 126] width 45 height 5
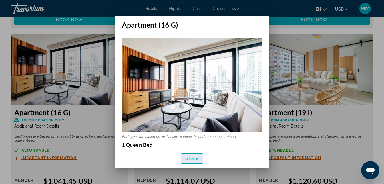
click at [194, 158] on span "Close" at bounding box center [192, 158] width 14 height 5
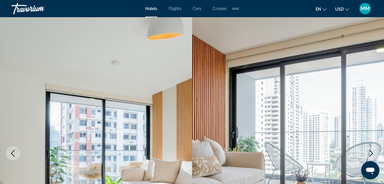
scroll to position [1614, 0]
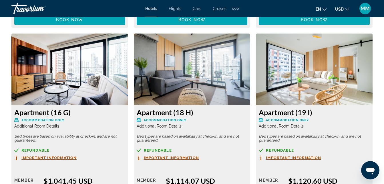
click at [161, 125] on span "Additional Room Details" at bounding box center [159, 126] width 45 height 5
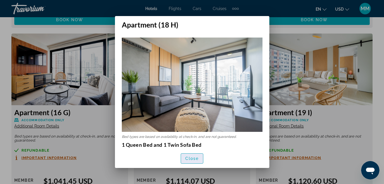
click at [190, 156] on span "Close" at bounding box center [192, 158] width 14 height 5
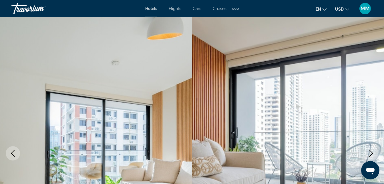
scroll to position [1614, 0]
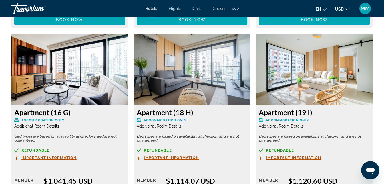
click at [274, 127] on span "Additional Room Details" at bounding box center [281, 126] width 45 height 5
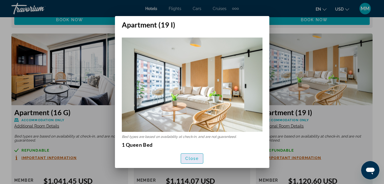
click at [194, 158] on span "Close" at bounding box center [192, 158] width 14 height 5
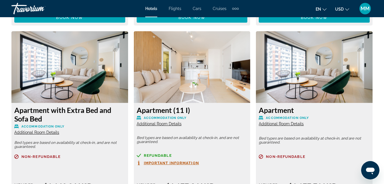
scroll to position [1820, 0]
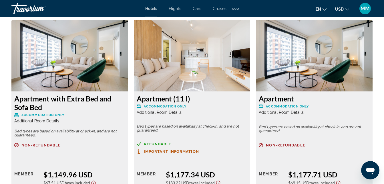
click at [30, 121] on span "Additional Room Details" at bounding box center [36, 120] width 45 height 5
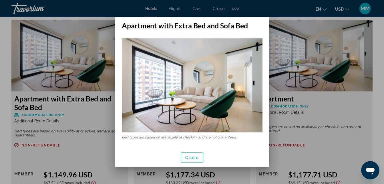
scroll to position [0, 0]
click at [198, 157] on span "Close" at bounding box center [192, 157] width 14 height 5
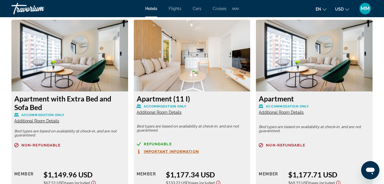
scroll to position [1820, 0]
click at [165, 113] on span "Additional Room Details" at bounding box center [159, 112] width 45 height 5
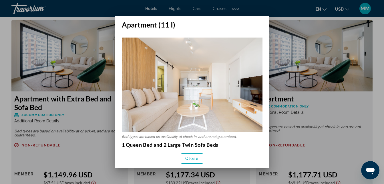
scroll to position [0, 0]
click at [192, 159] on span "Close" at bounding box center [192, 158] width 14 height 5
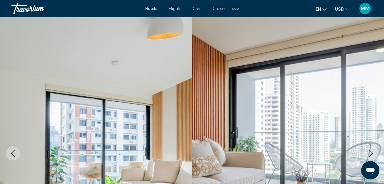
scroll to position [1820, 0]
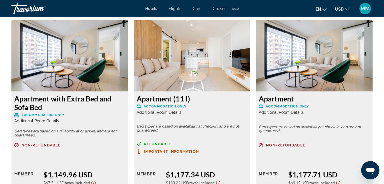
click at [274, 112] on span "Additional Room Details" at bounding box center [281, 112] width 45 height 5
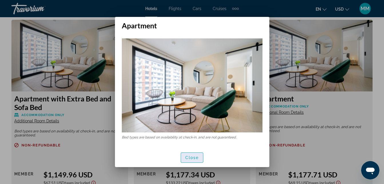
click at [191, 159] on span "Close" at bounding box center [192, 157] width 14 height 5
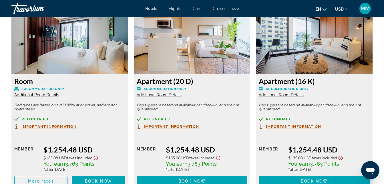
scroll to position [2038, 0]
click at [154, 94] on span "Additional Room Details" at bounding box center [159, 94] width 45 height 5
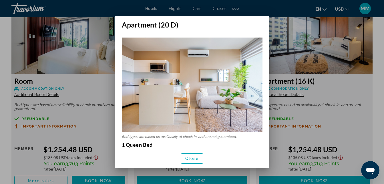
scroll to position [0, 0]
click at [195, 159] on span "Close" at bounding box center [192, 158] width 14 height 5
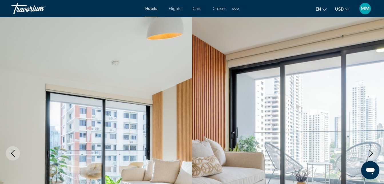
scroll to position [2038, 0]
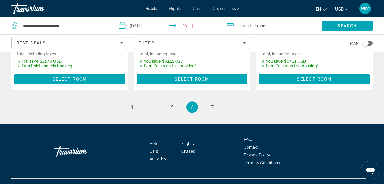
scroll to position [847, 0]
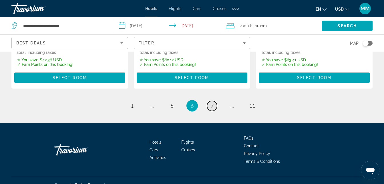
click at [211, 102] on span "7" at bounding box center [212, 105] width 3 height 6
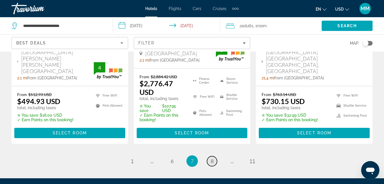
scroll to position [883, 0]
